Goal: Information Seeking & Learning: Learn about a topic

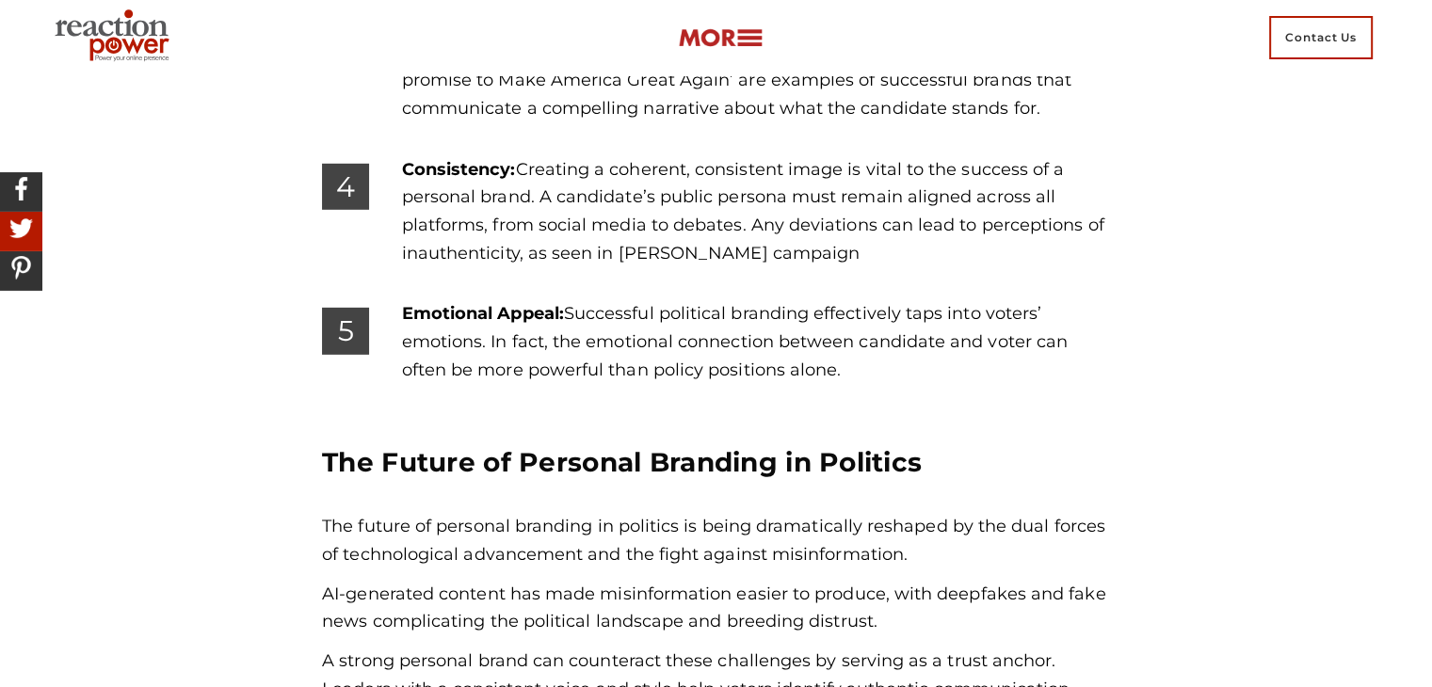
scroll to position [5650, 0]
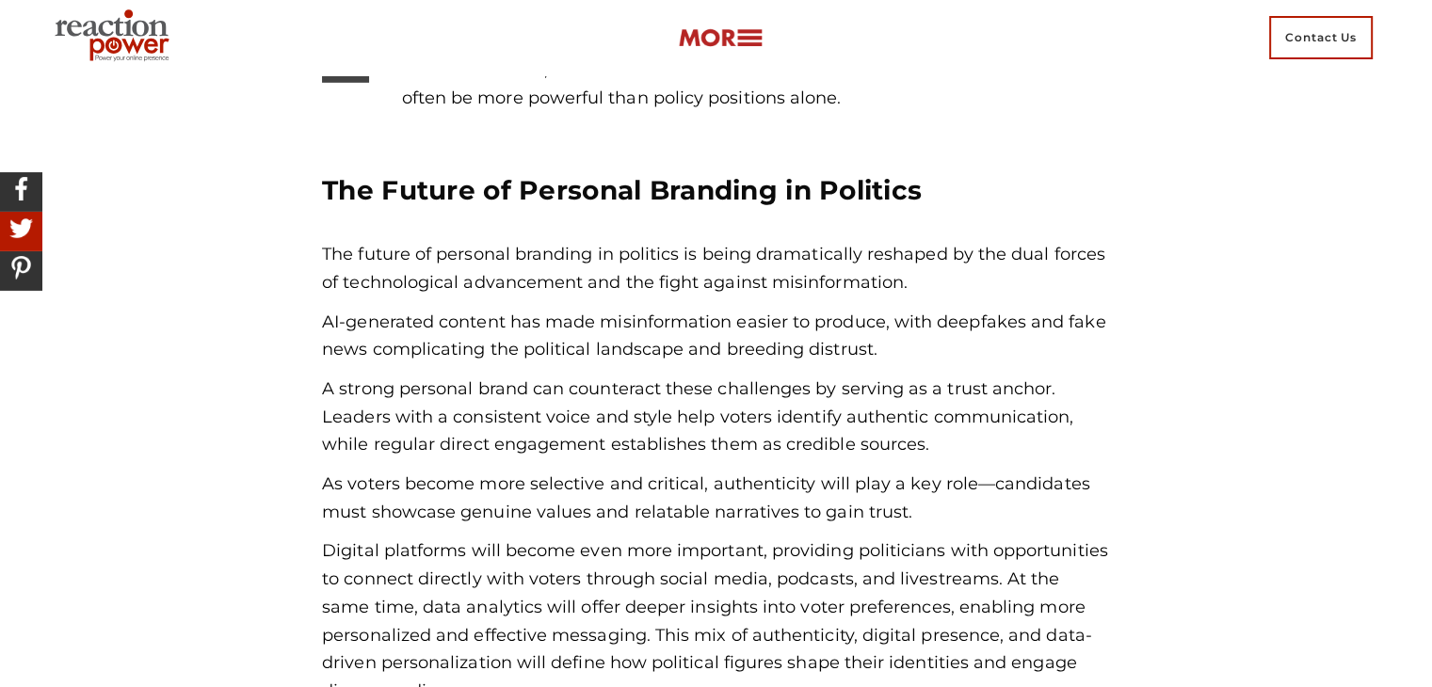
scroll to position [5744, 0]
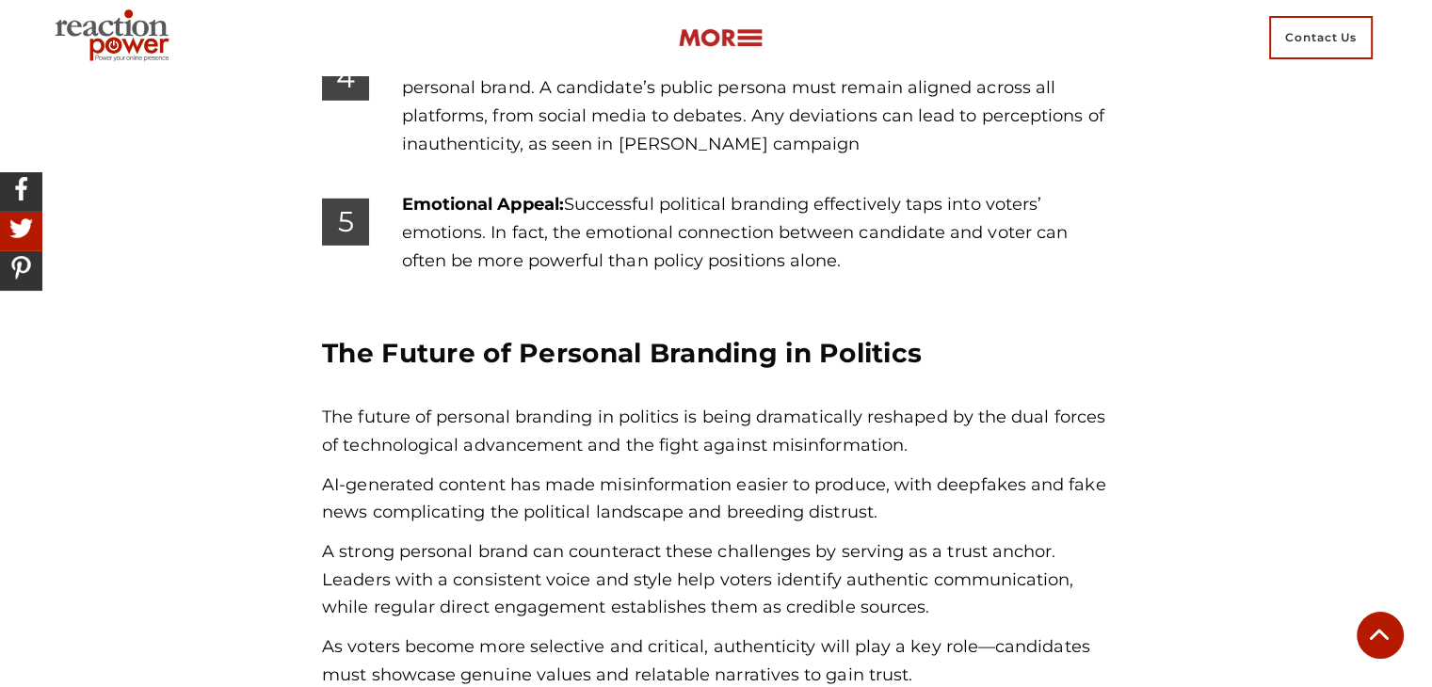
click at [693, 404] on p "The future of personal branding in politics is being dramatically reshaped by t…" at bounding box center [716, 432] width 788 height 56
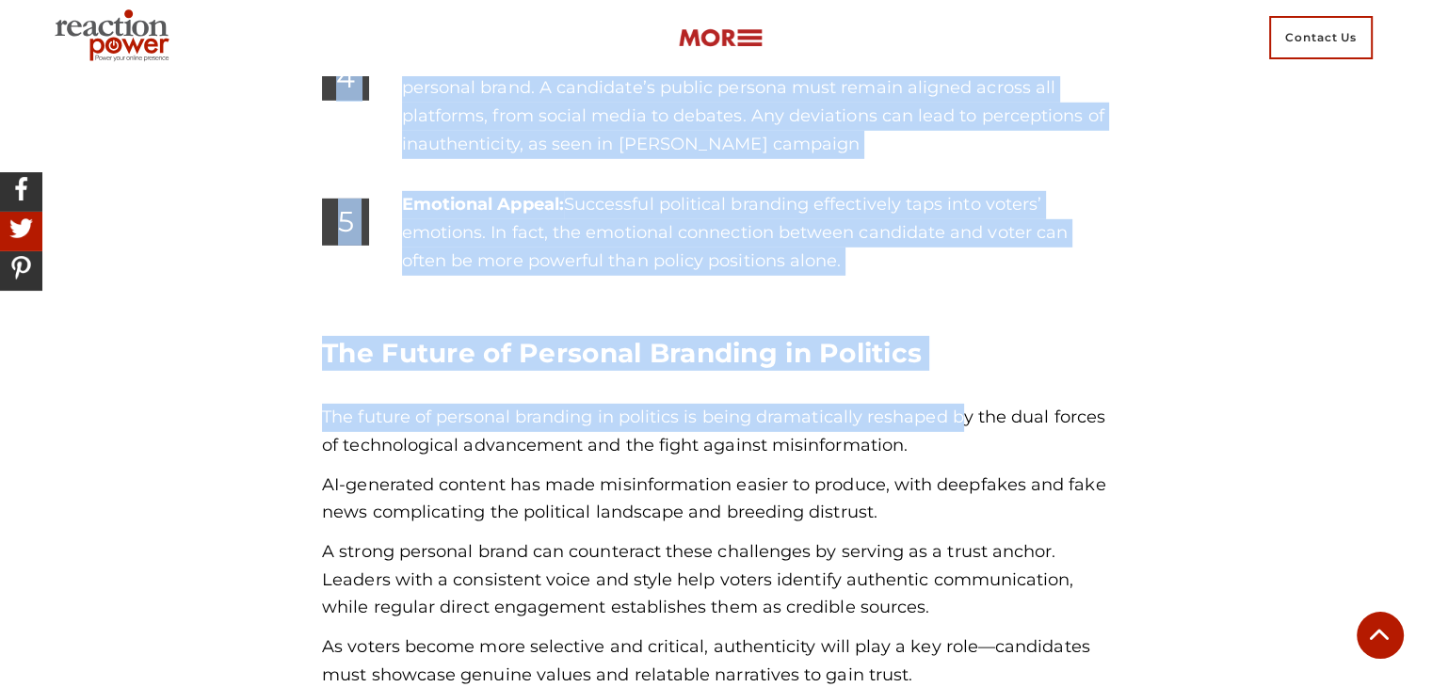
drag, startPoint x: 961, startPoint y: 231, endPoint x: 247, endPoint y: 192, distance: 714.9
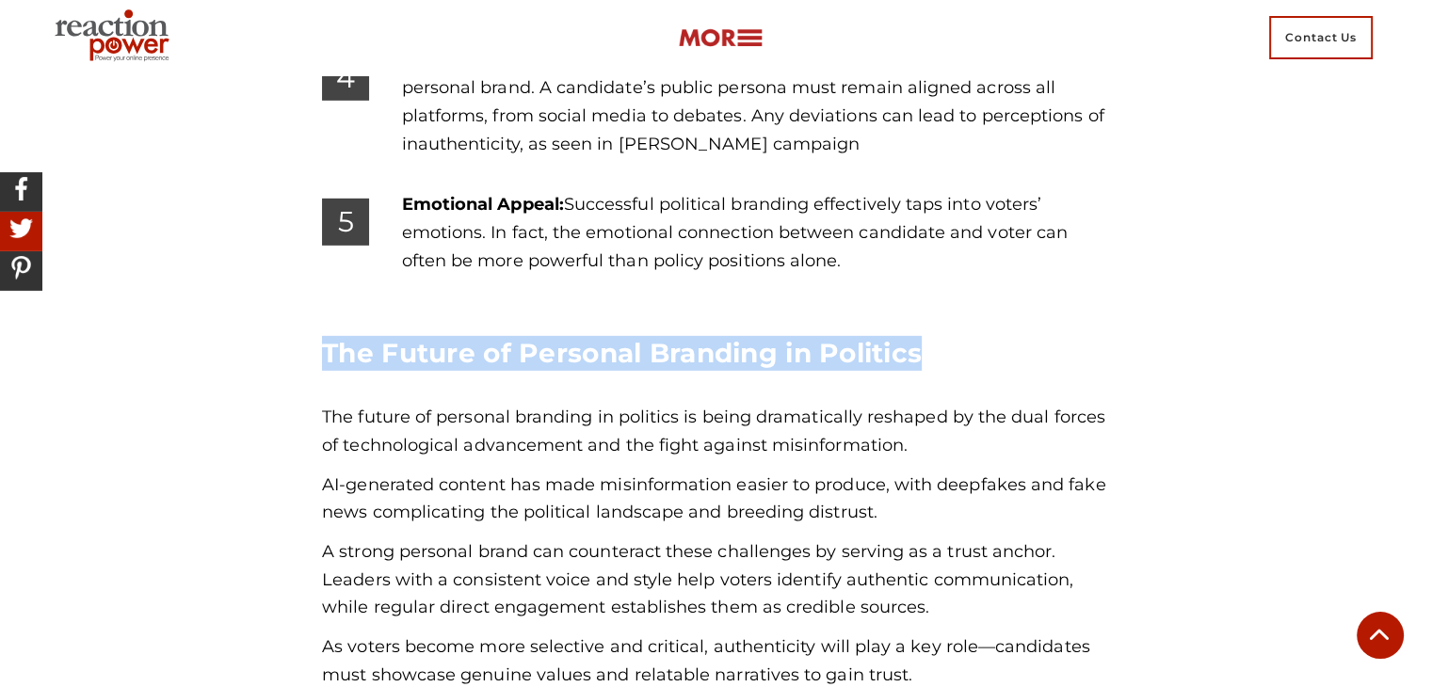
drag, startPoint x: 320, startPoint y: 219, endPoint x: 996, endPoint y: 194, distance: 676.6
click at [996, 336] on h3 "The Future of Personal Branding in Politics" at bounding box center [716, 353] width 788 height 35
drag, startPoint x: 321, startPoint y: 210, endPoint x: 1008, endPoint y: 218, distance: 686.5
click at [1008, 336] on h3 "The Future of Personal Branding in Politics" at bounding box center [716, 353] width 788 height 35
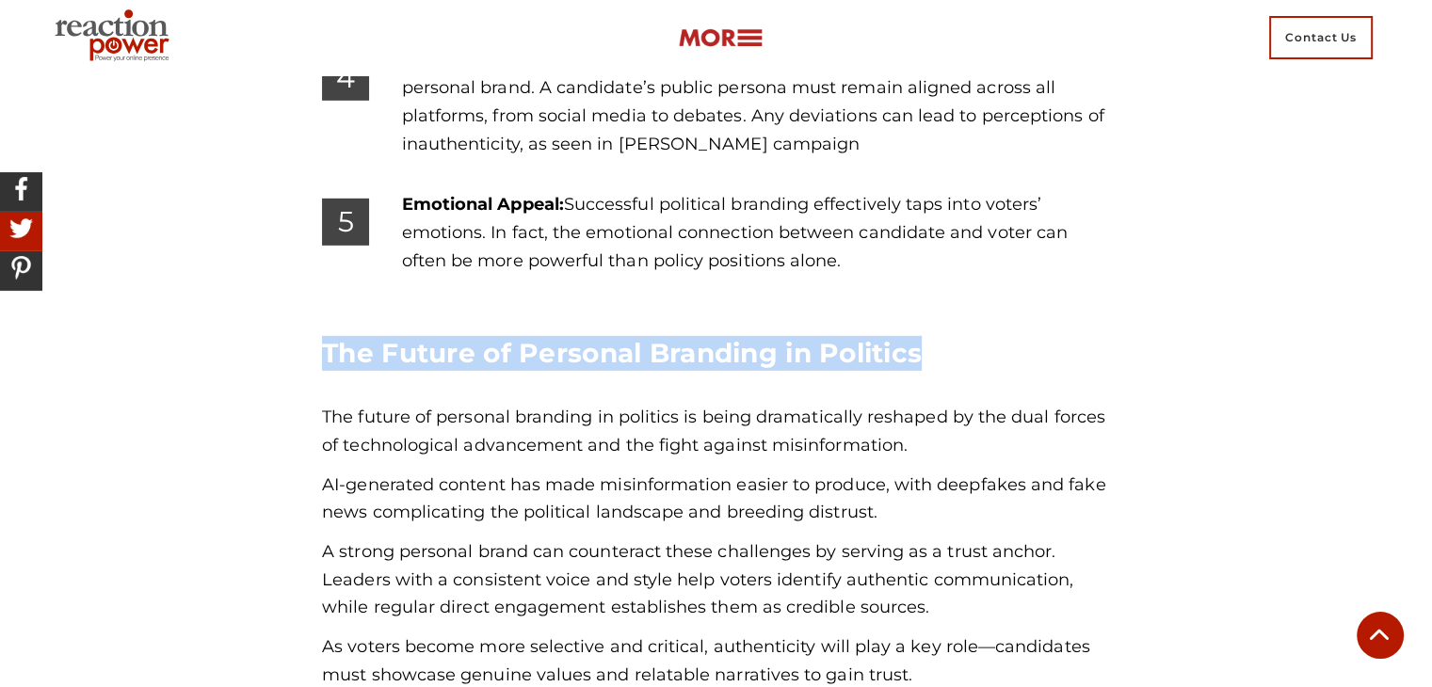
click at [1008, 336] on h3 "The Future of Personal Branding in Politics" at bounding box center [716, 353] width 788 height 35
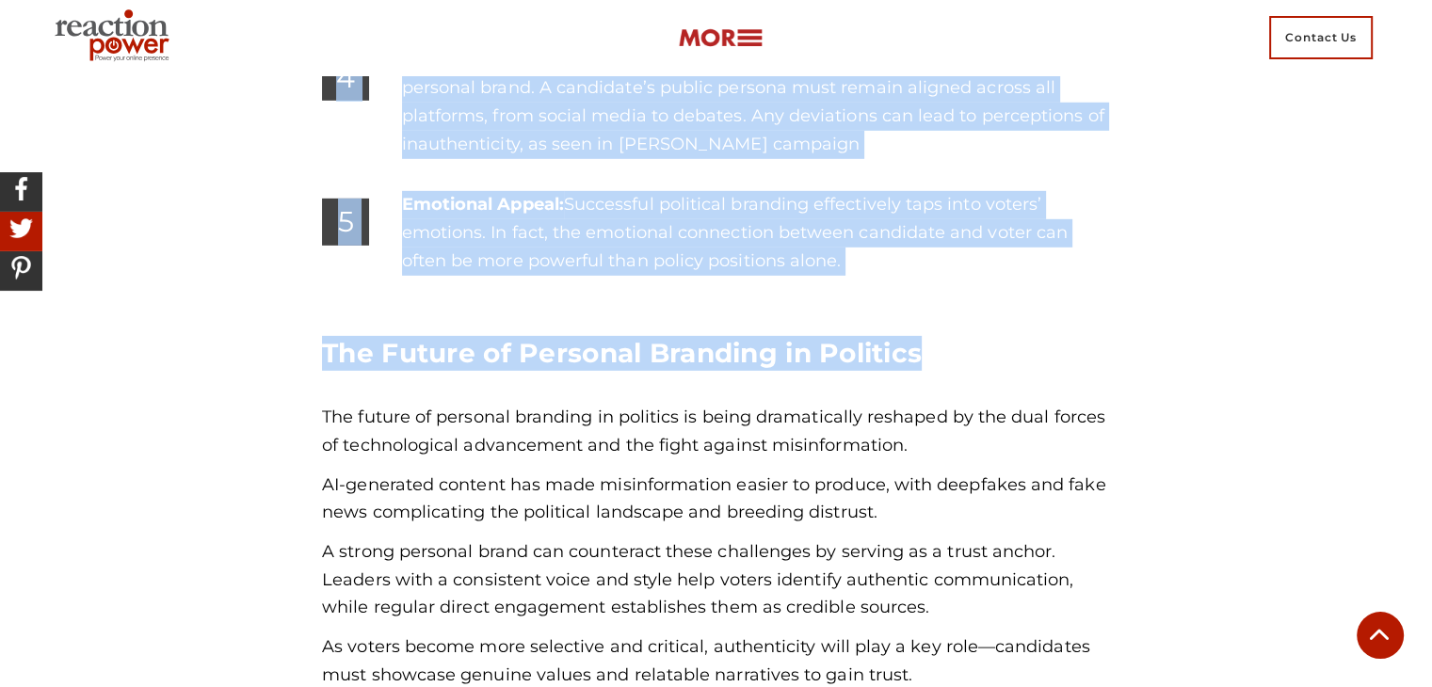
drag, startPoint x: 300, startPoint y: 201, endPoint x: 940, endPoint y: 223, distance: 639.8
click at [964, 336] on h3 "The Future of Personal Branding in Politics" at bounding box center [716, 353] width 788 height 35
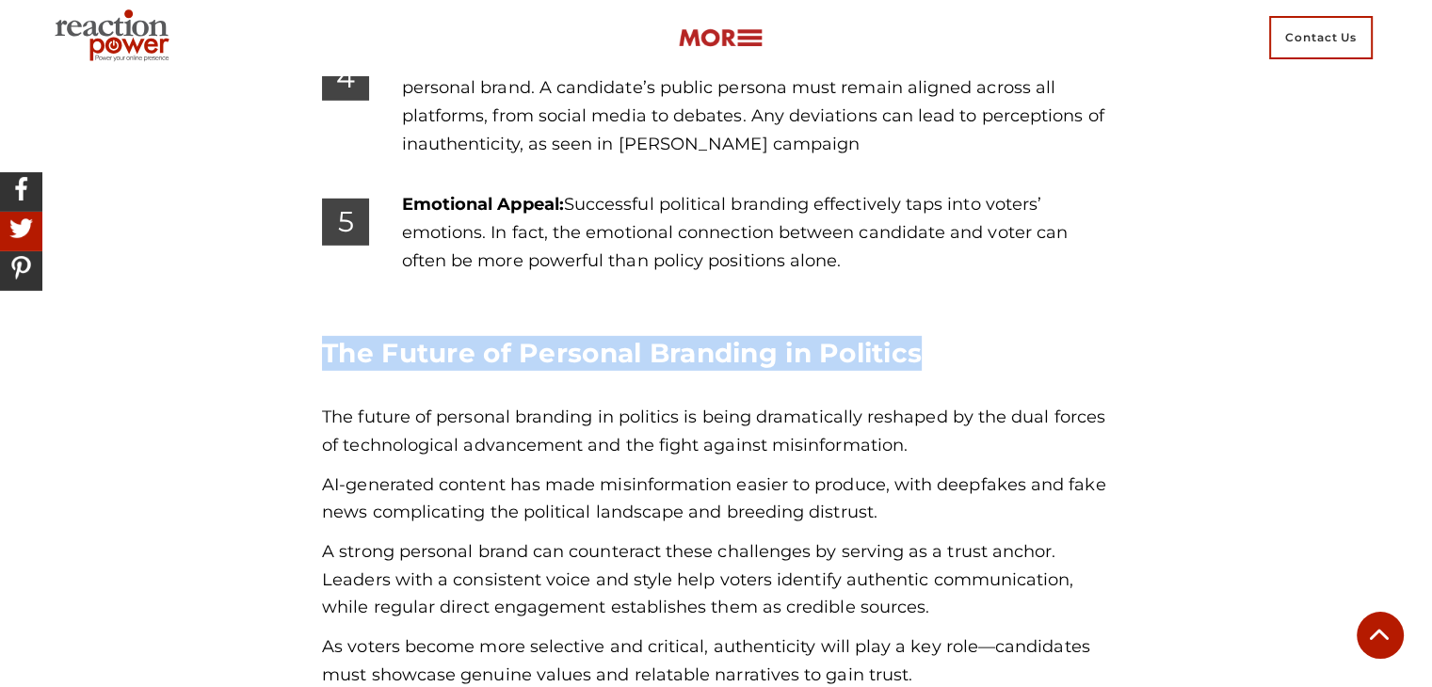
drag, startPoint x: 317, startPoint y: 213, endPoint x: 966, endPoint y: 202, distance: 648.9
click at [966, 336] on h3 "The Future of Personal Branding in Politics" at bounding box center [716, 353] width 788 height 35
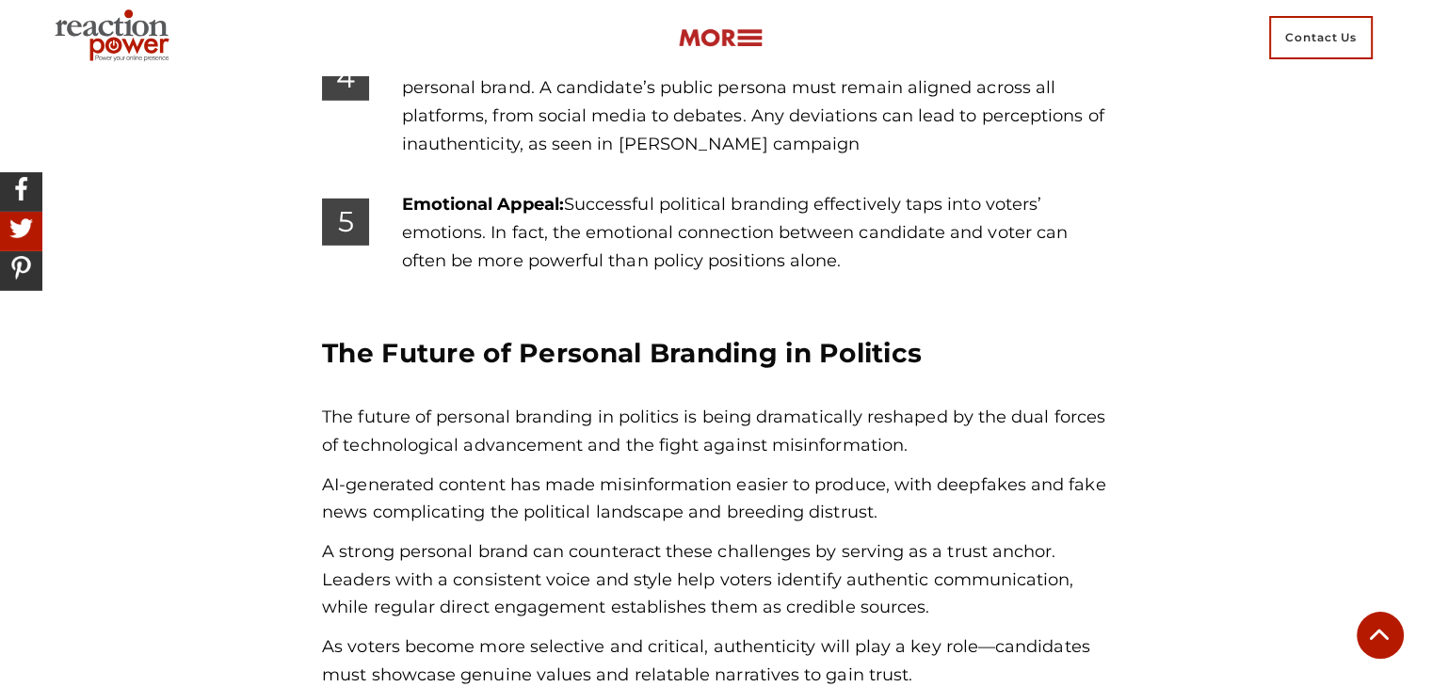
drag, startPoint x: 736, startPoint y: 182, endPoint x: 655, endPoint y: 182, distance: 81.0
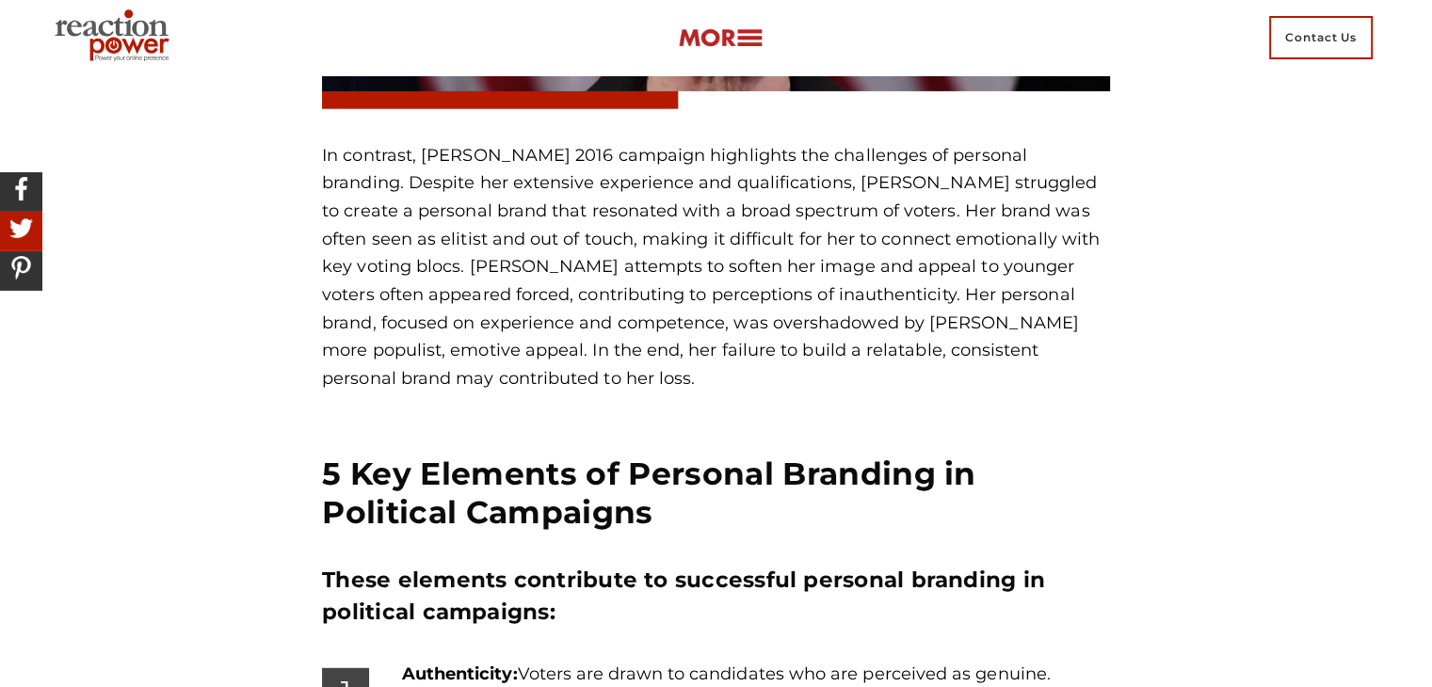
scroll to position [4897, 0]
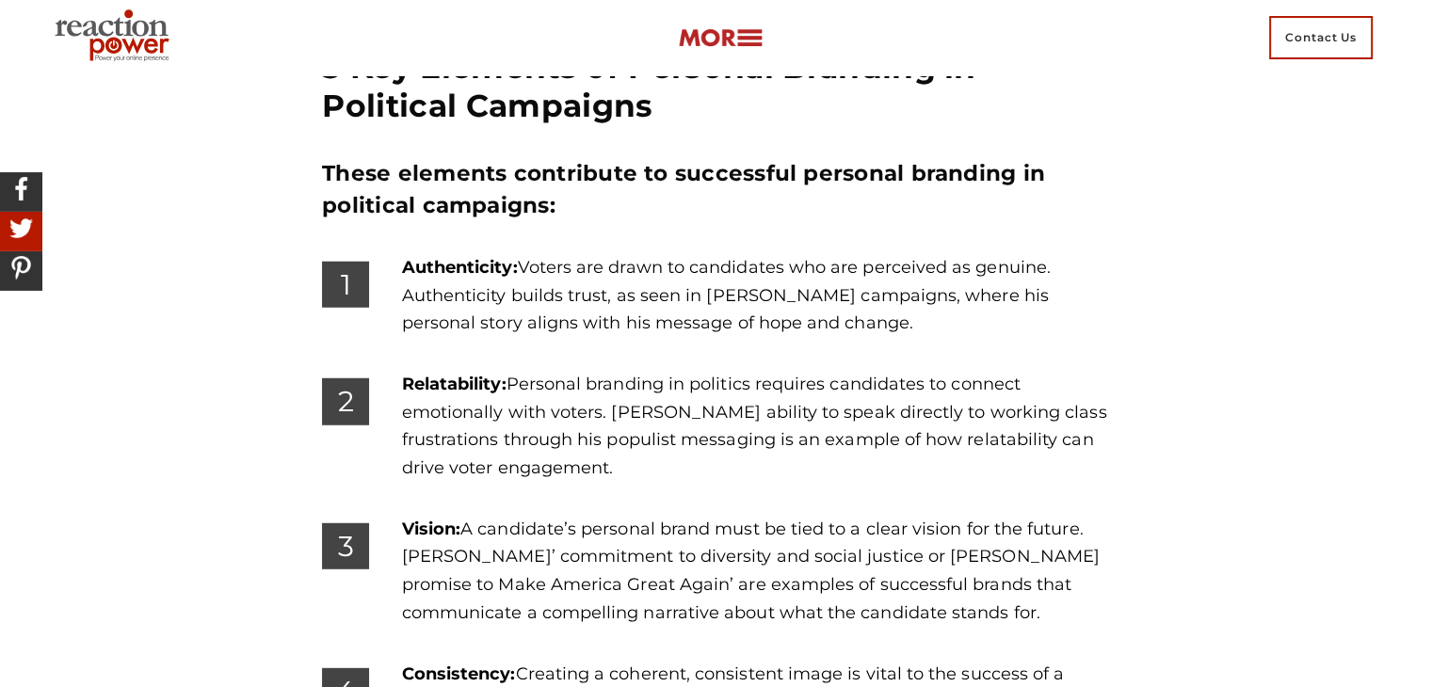
scroll to position [5085, 0]
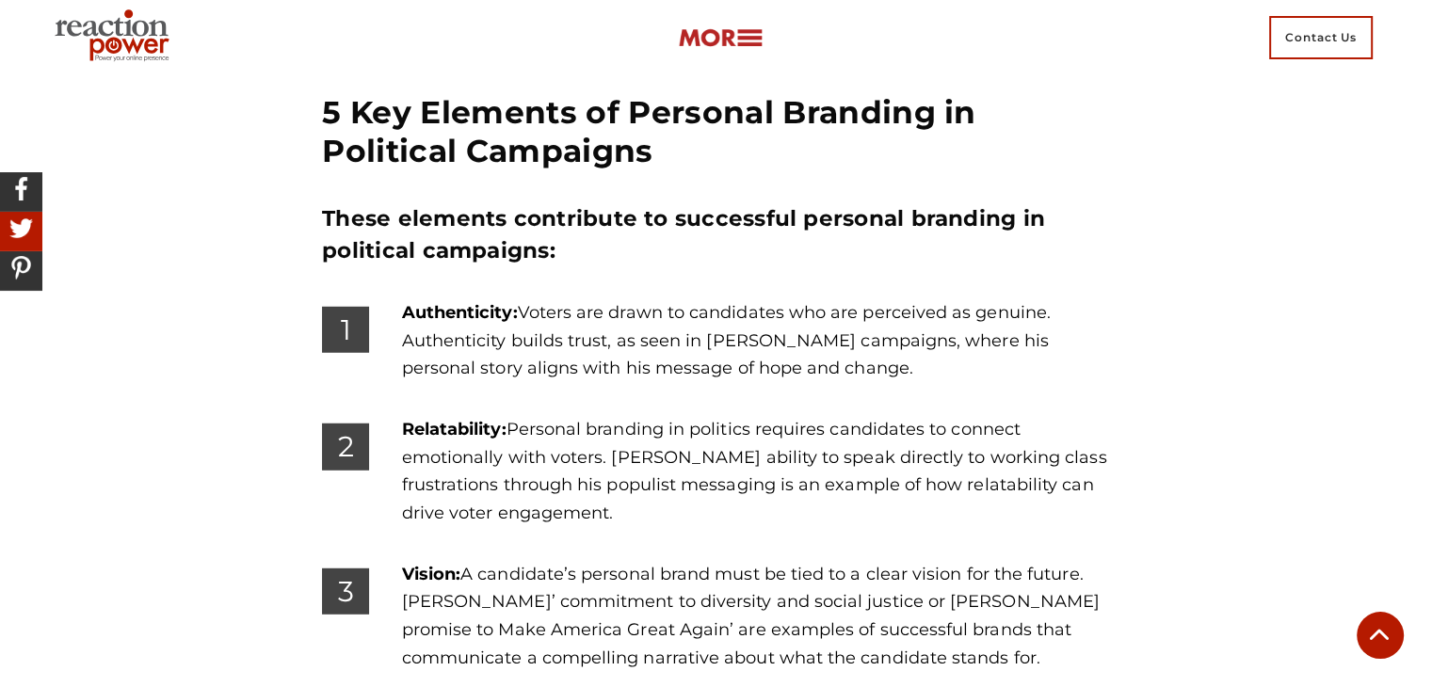
click at [404, 299] on div "1 Authenticity: Voters are drawn to candidates who are perceived as genuine. Au…" at bounding box center [716, 357] width 816 height 117
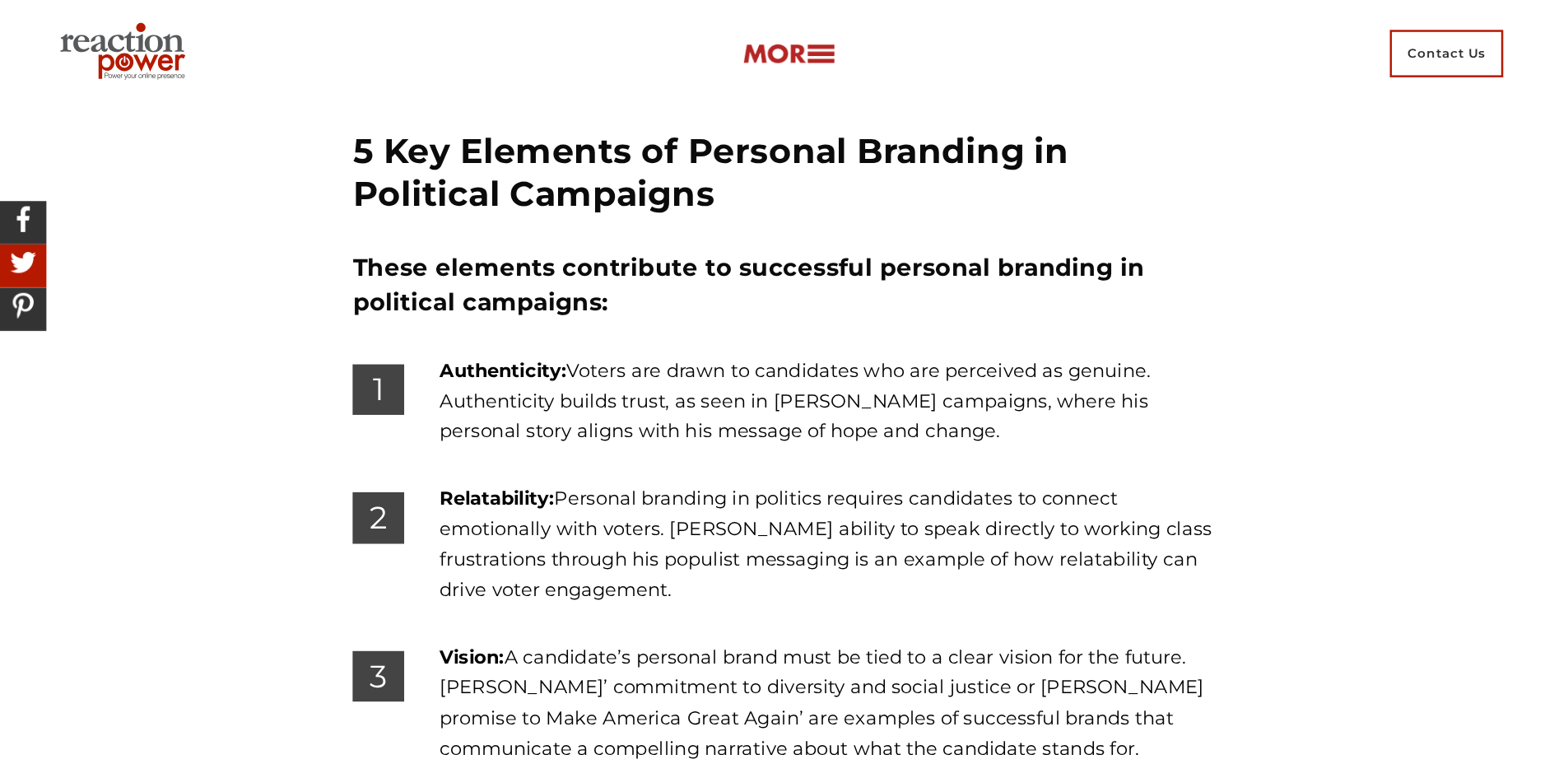
scroll to position [4363, 0]
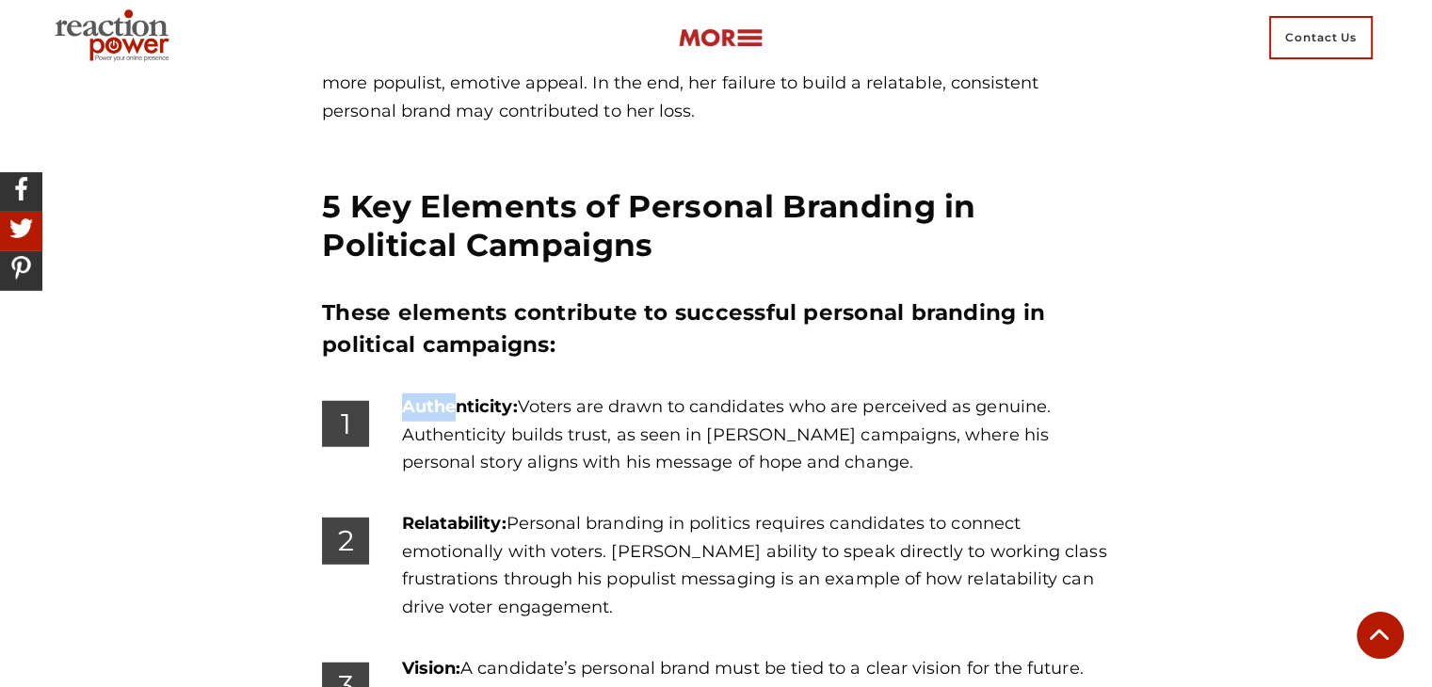
drag, startPoint x: 396, startPoint y: 263, endPoint x: 411, endPoint y: 253, distance: 17.8
click at [460, 394] on div "1 Authenticity: Voters are drawn to candidates who are perceived as genuine. Au…" at bounding box center [716, 452] width 816 height 117
click at [949, 394] on p "Authenticity: Voters are drawn to candidates who are perceived as genuine. Auth…" at bounding box center [756, 436] width 708 height 84
click at [682, 394] on p "Authenticity: Voters are drawn to candidates who are perceived as genuine. Auth…" at bounding box center [756, 436] width 708 height 84
click at [551, 394] on p "Authenticity: Voters are drawn to candidates who are perceived as genuine. Auth…" at bounding box center [756, 436] width 708 height 84
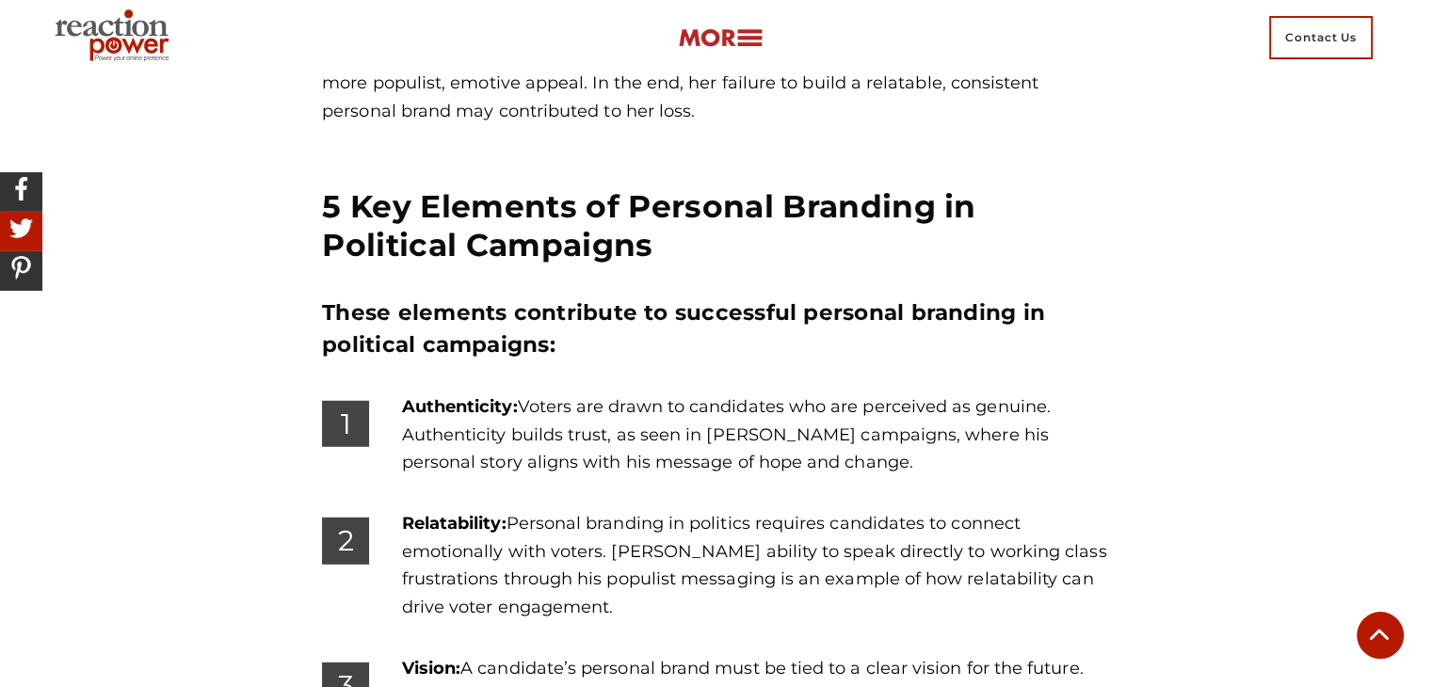
click at [503, 394] on p "Authenticity: Voters are drawn to candidates who are perceived as genuine. Auth…" at bounding box center [756, 436] width 708 height 84
drag, startPoint x: 403, startPoint y: 288, endPoint x: 608, endPoint y: 291, distance: 205.3
click at [608, 394] on p "Authenticity: Voters are drawn to candidates who are perceived as genuine. Auth…" at bounding box center [756, 436] width 708 height 84
copy p "Authenticity builds trust"
click at [654, 394] on div "Authenticity: Voters are drawn to candidates who are perceived as genuine. Auth…" at bounding box center [784, 452] width 680 height 117
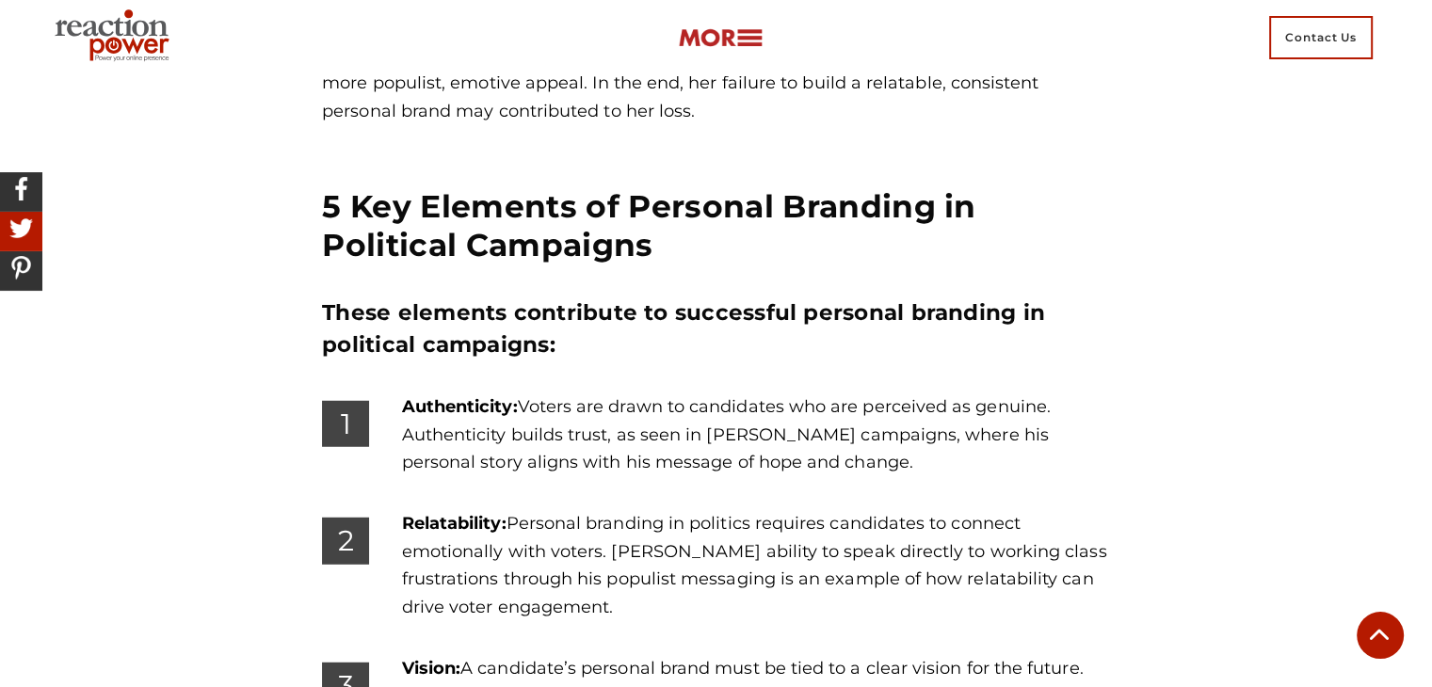
click at [599, 394] on p "Authenticity: Voters are drawn to candidates who are perceived as genuine. Auth…" at bounding box center [756, 436] width 708 height 84
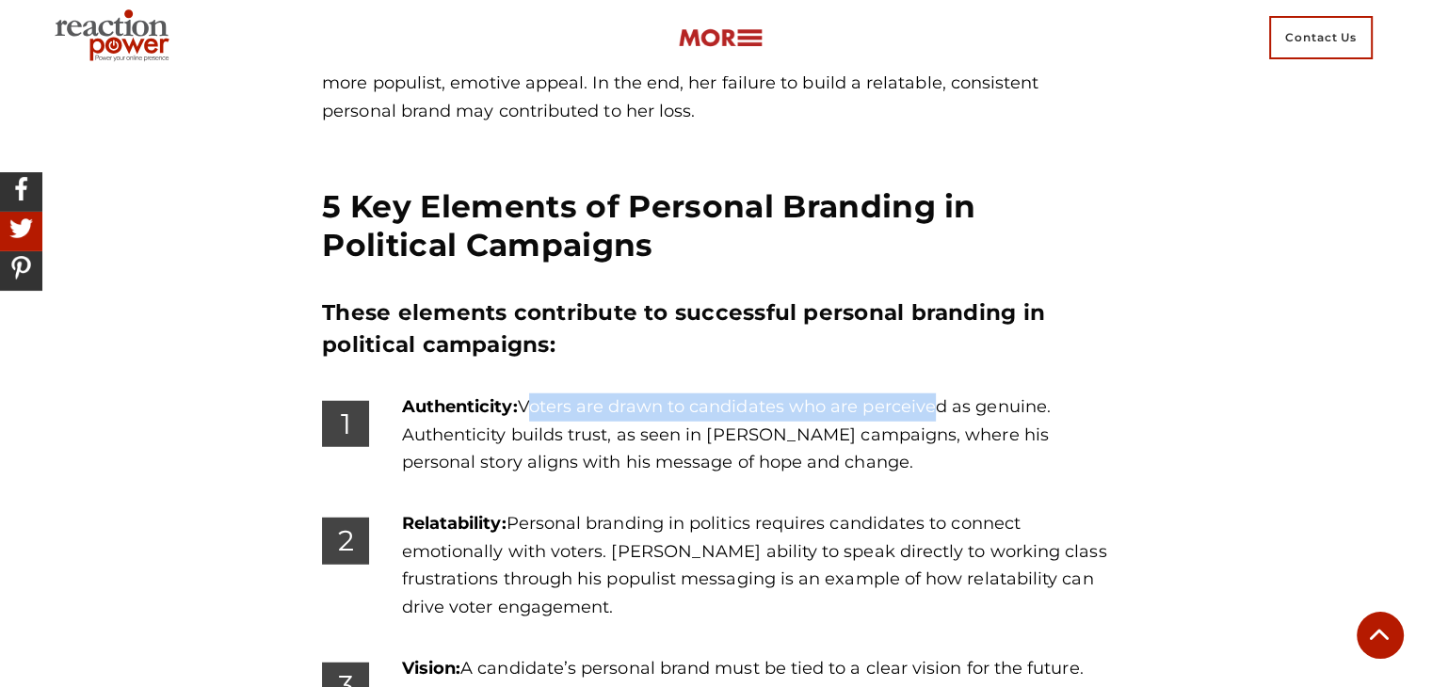
drag, startPoint x: 527, startPoint y: 257, endPoint x: 745, endPoint y: 275, distance: 218.3
click at [813, 394] on p "Authenticity: Voters are drawn to candidates who are perceived as genuine. Auth…" at bounding box center [756, 436] width 708 height 84
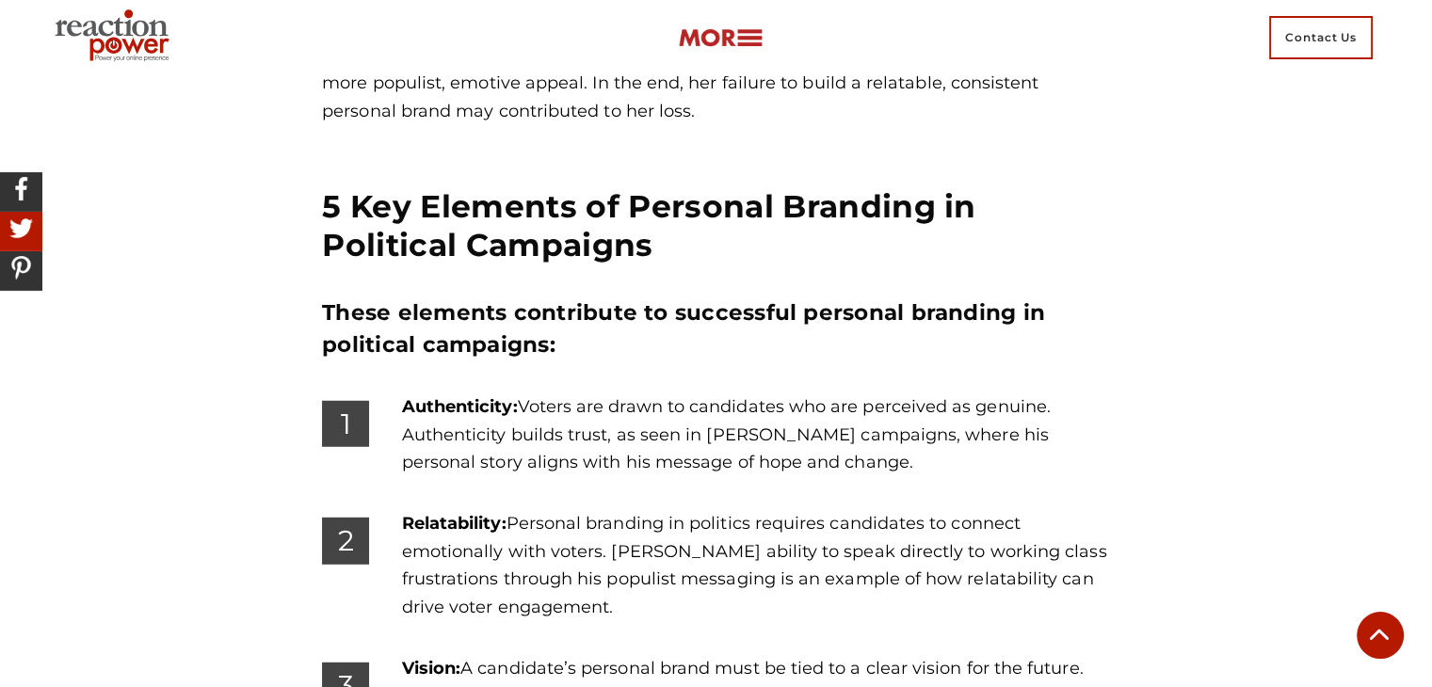
drag, startPoint x: 600, startPoint y: 330, endPoint x: 169, endPoint y: 351, distance: 431.8
click at [598, 394] on p "Authenticity: Voters are drawn to candidates who are perceived as genuine. Auth…" at bounding box center [756, 436] width 708 height 84
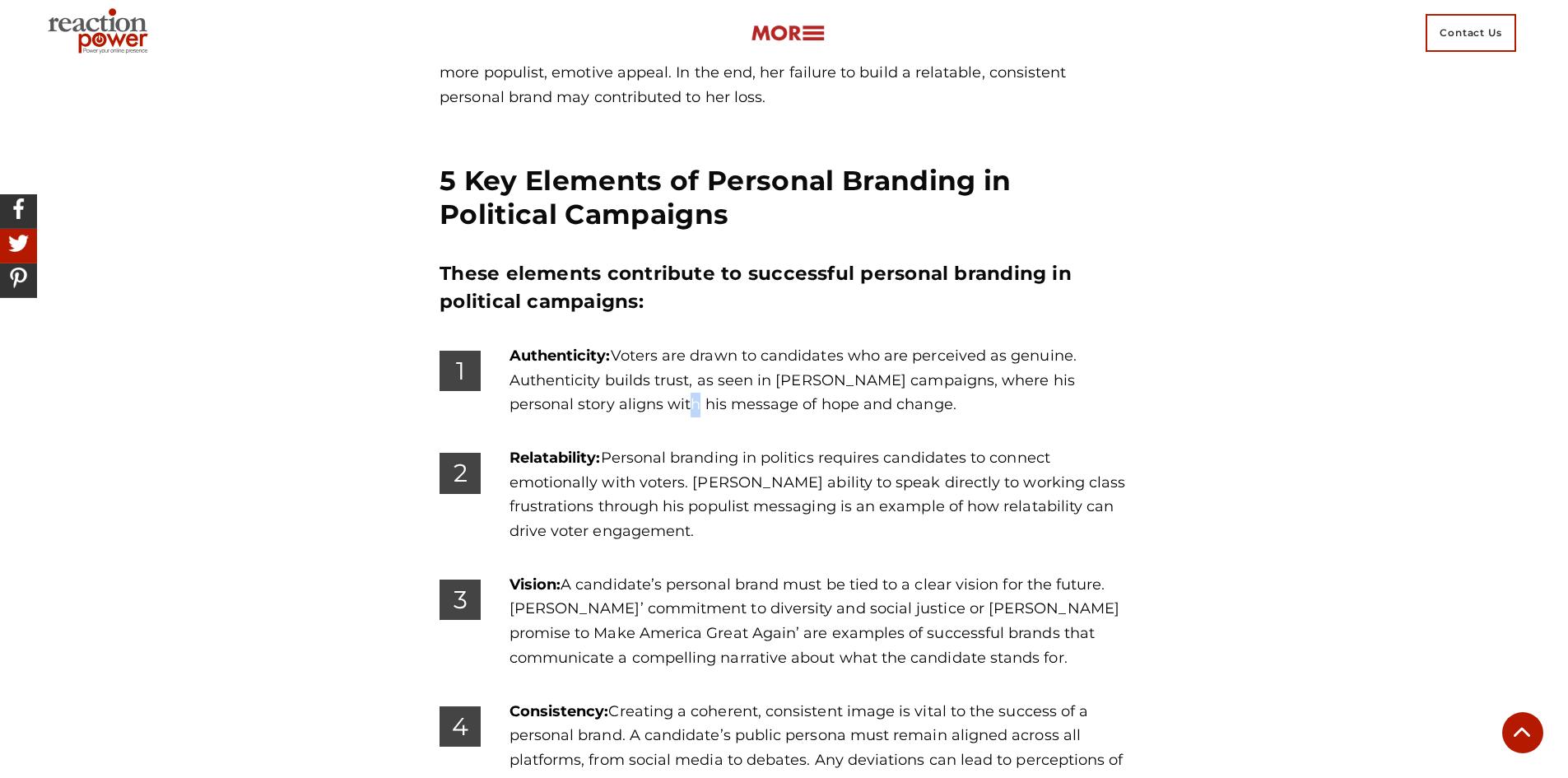
scroll to position [4428, 0]
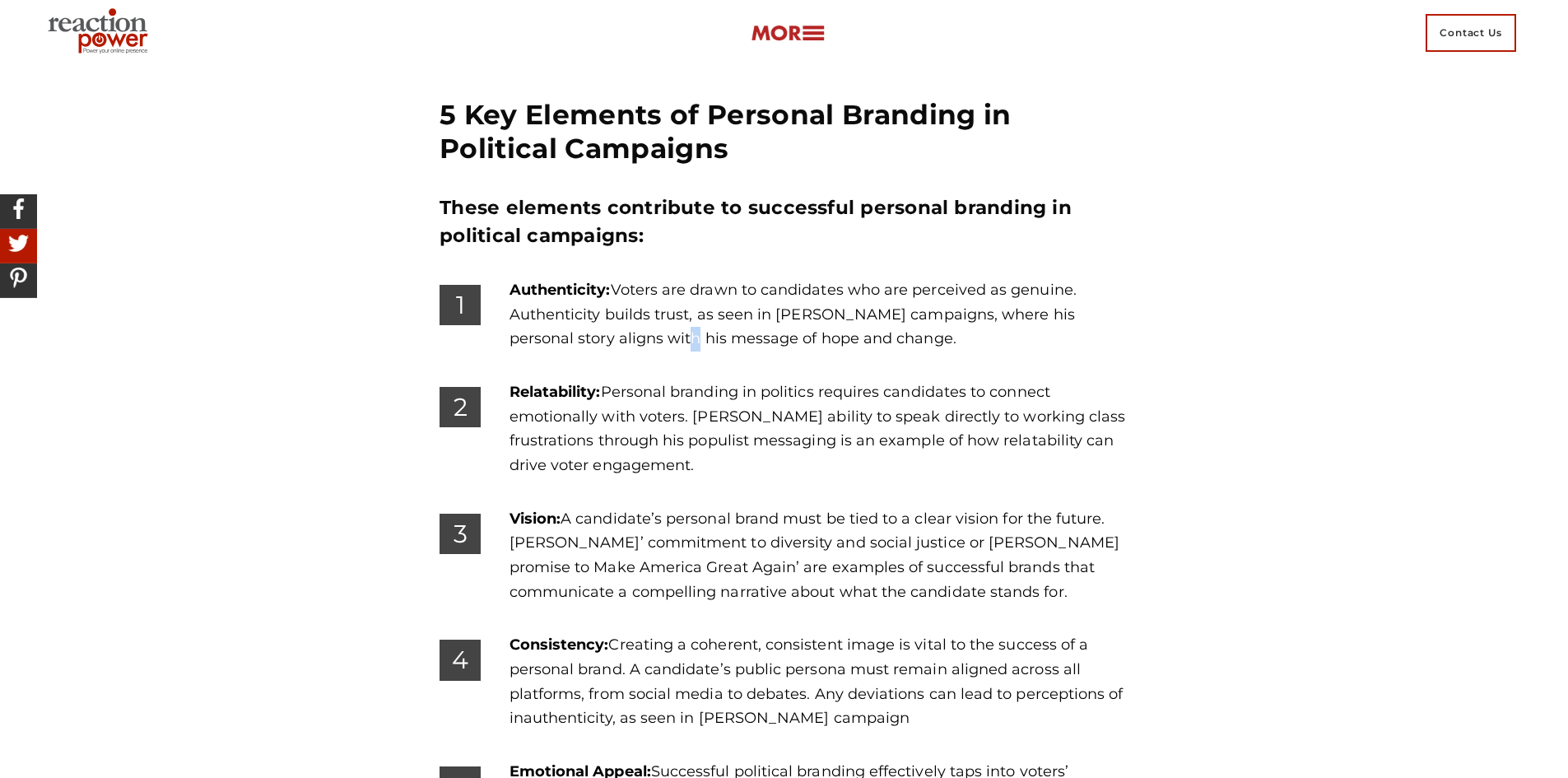
drag, startPoint x: 500, startPoint y: 256, endPoint x: 1171, endPoint y: 687, distance: 797.5
copy div "5 Loremipsumdo: Sitametc adipisci el seddoeiu temporin utlaboreet do magnaal en…"
